Goal: Unclear

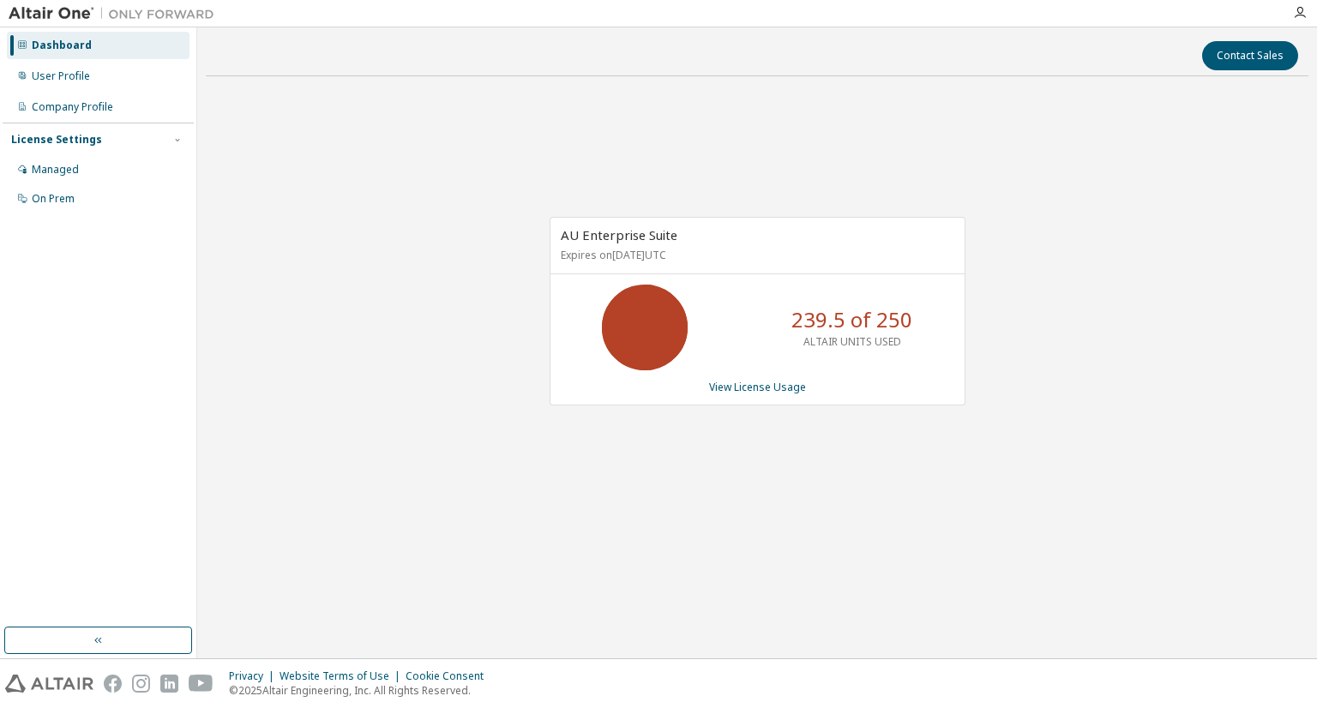
drag, startPoint x: 0, startPoint y: 0, endPoint x: 902, endPoint y: 510, distance: 1036.3
click at [902, 510] on div "AU Enterprise Suite Expires on March 1, 2026 UTC 239.5 of 250 ALTAIR UNITS USED…" at bounding box center [757, 320] width 1103 height 460
click at [899, 513] on div "AU Enterprise Suite Expires on March 1, 2026 UTC 239.5 of 250 ALTAIR UNITS USED…" at bounding box center [757, 320] width 1103 height 460
click at [675, 568] on div "Contact Sales AU Enterprise Suite Expires on March 1, 2026 UTC 239.5 of 250 ALT…" at bounding box center [757, 343] width 1103 height 614
click at [1170, 449] on div "AU Enterprise Suite Expires on March 1, 2026 UTC 239.5 of 250 ALTAIR UNITS USED…" at bounding box center [757, 320] width 1103 height 460
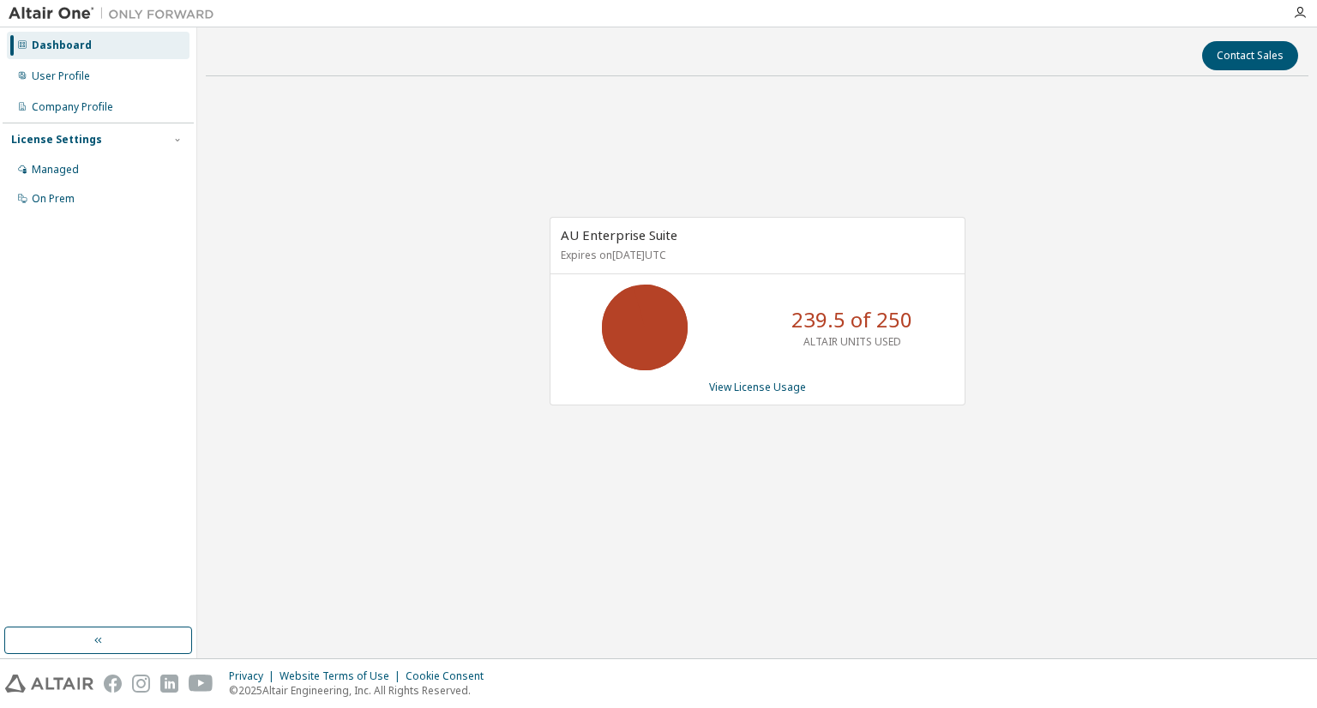
click at [715, 472] on div "AU Enterprise Suite Expires on March 1, 2026 UTC 239.5 of 250 ALTAIR UNITS USED…" at bounding box center [757, 320] width 1103 height 460
click at [766, 570] on div "Contact Sales AU Enterprise Suite Expires on [DATE] UTC 194.5 of 250 ALTAIR UNI…" at bounding box center [757, 343] width 1103 height 614
click at [621, 514] on div "AU Enterprise Suite Expires on [DATE] UTC 144.5 of 250 ALTAIR UNITS USED View L…" at bounding box center [757, 320] width 1103 height 460
